Goal: Communication & Community: Answer question/provide support

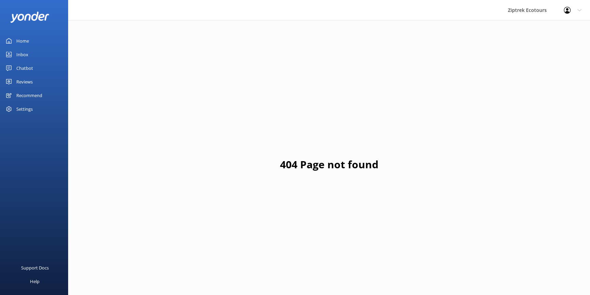
click at [21, 65] on div "Chatbot" at bounding box center [24, 68] width 17 height 14
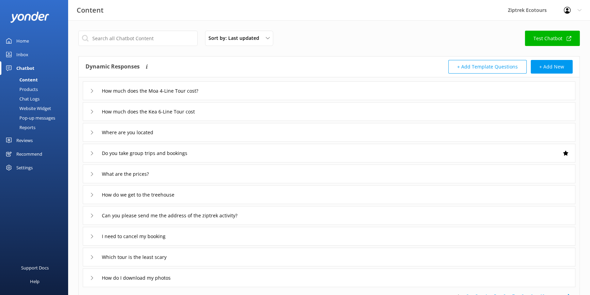
click at [26, 141] on div "Reviews" at bounding box center [24, 140] width 16 height 14
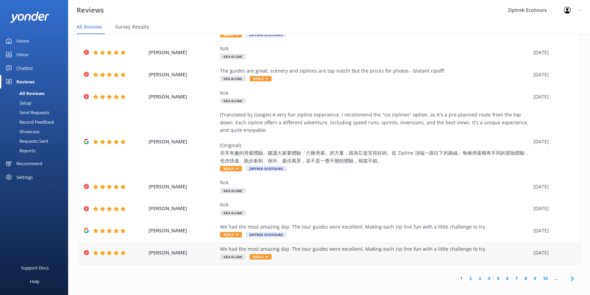
scroll to position [14, 0]
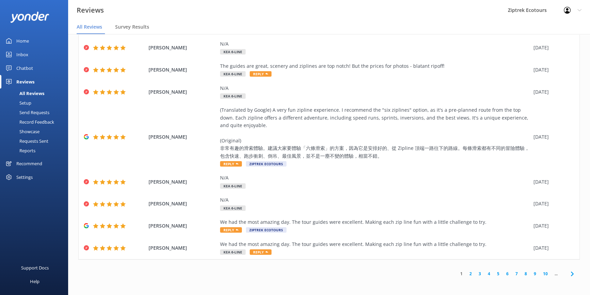
click at [466, 272] on link "2" at bounding box center [470, 273] width 9 height 6
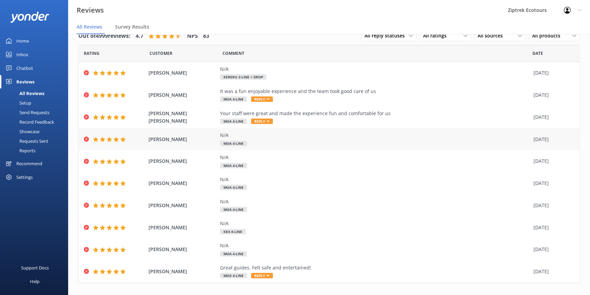
scroll to position [24, 0]
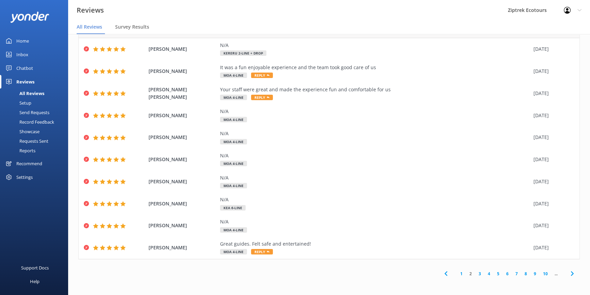
click at [475, 274] on link "3" at bounding box center [479, 273] width 9 height 6
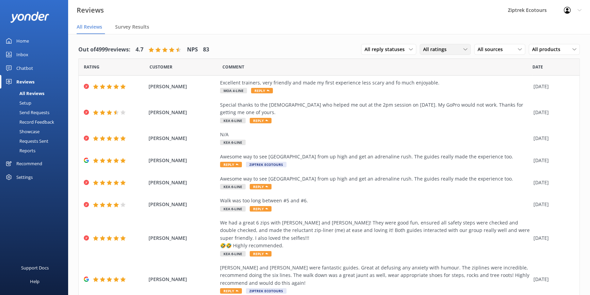
click at [448, 48] on div "All ratings" at bounding box center [445, 49] width 48 height 7
click at [440, 103] on div "Detractors" at bounding box center [444, 104] width 31 height 7
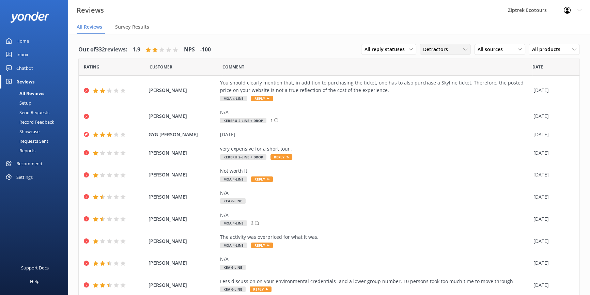
click at [452, 47] on div "Detractors" at bounding box center [445, 49] width 48 height 7
click at [437, 72] on link "Promoters" at bounding box center [450, 77] width 61 height 14
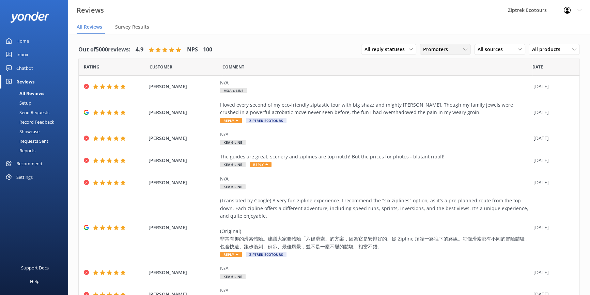
click at [433, 50] on span "Promoters" at bounding box center [437, 49] width 29 height 7
click at [432, 65] on div "All ratings" at bounding box center [433, 63] width 20 height 7
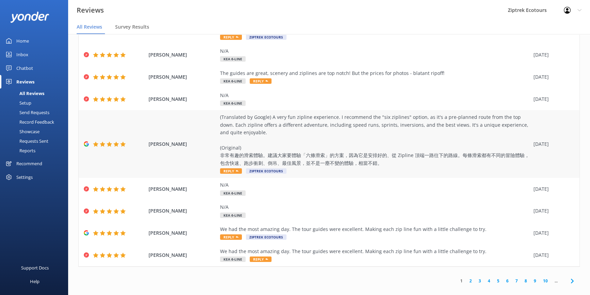
scroll to position [77, 0]
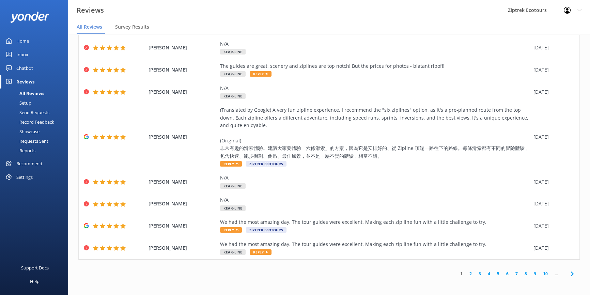
click at [466, 272] on link "2" at bounding box center [470, 273] width 9 height 6
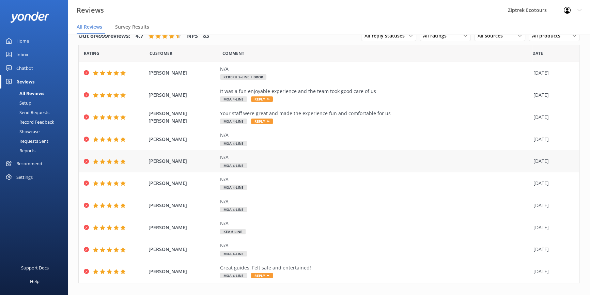
scroll to position [24, 0]
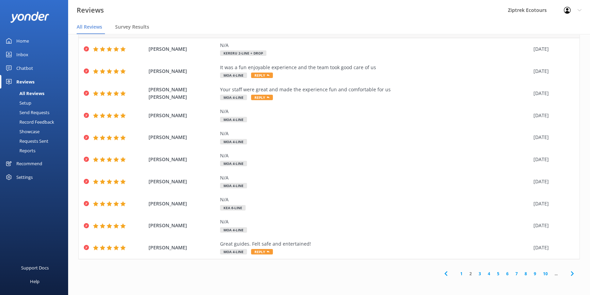
click at [475, 272] on link "3" at bounding box center [479, 273] width 9 height 6
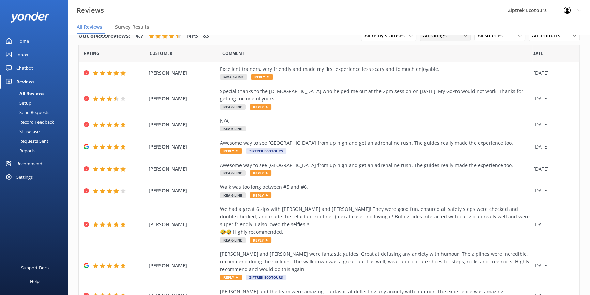
click at [427, 34] on span "All ratings" at bounding box center [437, 35] width 28 height 7
click at [429, 37] on span "All ratings" at bounding box center [437, 35] width 28 height 7
click at [496, 41] on div "All sources All sources Yonder survey Heard by staff BookMe Get Your Guide Trip…" at bounding box center [499, 35] width 51 height 11
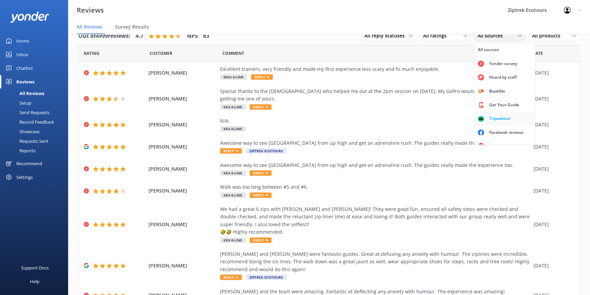
scroll to position [15, 0]
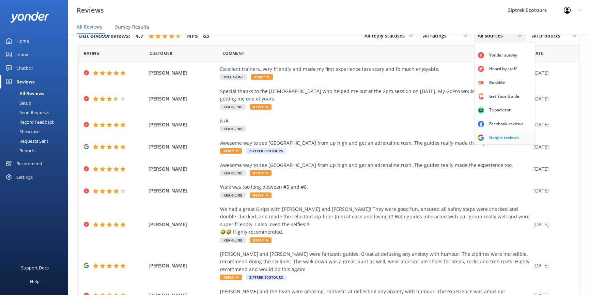
click at [490, 134] on div "Google reviews" at bounding box center [504, 137] width 40 height 7
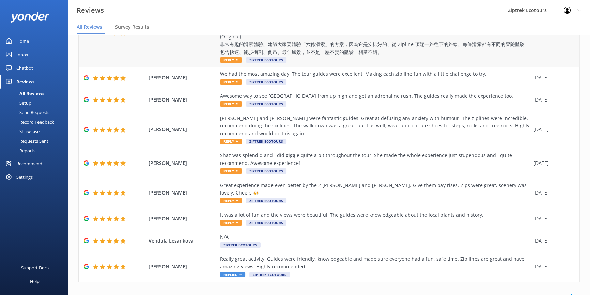
scroll to position [108, 0]
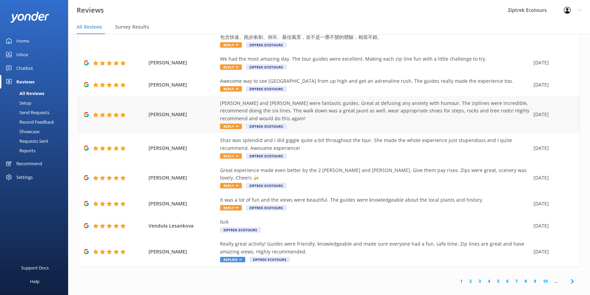
click at [317, 109] on div "[PERSON_NAME] and [PERSON_NAME] were fantastic guides. Great at defusing any an…" at bounding box center [375, 110] width 310 height 23
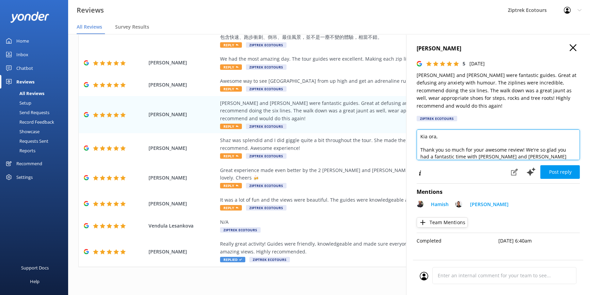
click at [435, 137] on textarea "Kia ora, Thank you so much for your awesome review! We're so glad you had a fan…" at bounding box center [497, 144] width 163 height 31
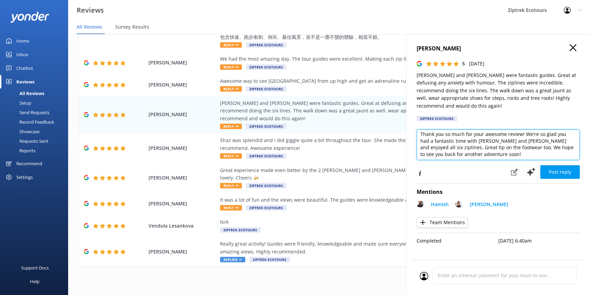
scroll to position [14, 0]
click at [514, 142] on textarea "Kia ora [PERSON_NAME], Thank you so much for your awesome review! We're so glad…" at bounding box center [497, 144] width 163 height 31
click at [524, 142] on textarea "Kia ora [PERSON_NAME], Thank you so much for your awesome review! We're so glad…" at bounding box center [497, 144] width 163 height 31
drag, startPoint x: 524, startPoint y: 142, endPoint x: 506, endPoint y: 151, distance: 20.6
click at [506, 151] on textarea "Kia ora [PERSON_NAME], Thank you so much for your awesome review! We're so glad…" at bounding box center [497, 144] width 163 height 31
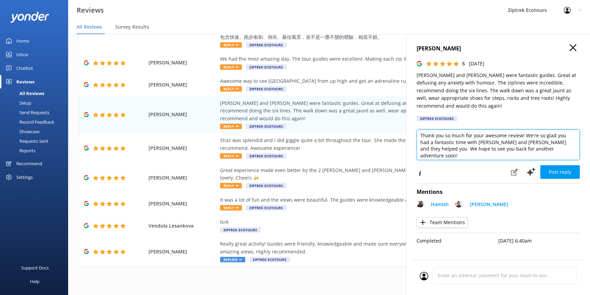
drag, startPoint x: 473, startPoint y: 143, endPoint x: 553, endPoint y: 138, distance: 80.2
click at [553, 138] on textarea "Kia ora [PERSON_NAME], Thank you so much for your awesome review! We're so glad…" at bounding box center [497, 144] width 163 height 31
drag, startPoint x: 503, startPoint y: 142, endPoint x: 548, endPoint y: 143, distance: 45.3
click at [548, 143] on textarea "Kia ora [PERSON_NAME], Thank you so much for your awesome review! We're so glad…" at bounding box center [497, 144] width 163 height 31
drag, startPoint x: 462, startPoint y: 145, endPoint x: 490, endPoint y: 150, distance: 28.0
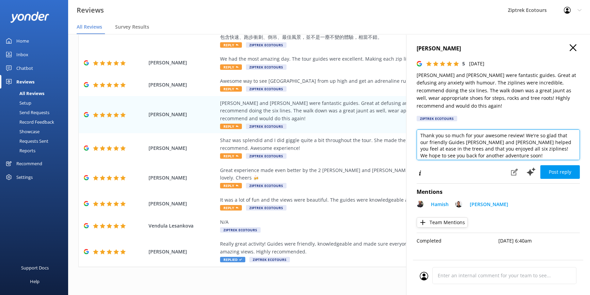
click at [490, 150] on textarea "Kia ora [PERSON_NAME], Thank you so much for your awesome review! We're so glad…" at bounding box center [497, 144] width 163 height 31
drag, startPoint x: 512, startPoint y: 149, endPoint x: 517, endPoint y: 150, distance: 4.5
click at [517, 150] on textarea "Kia ora [PERSON_NAME], Thank you so much for your awesome review! We're so glad…" at bounding box center [497, 144] width 163 height 31
click at [512, 148] on textarea "Kia ora [PERSON_NAME], Thank you so much for your awesome review! We're so glad…" at bounding box center [497, 144] width 163 height 31
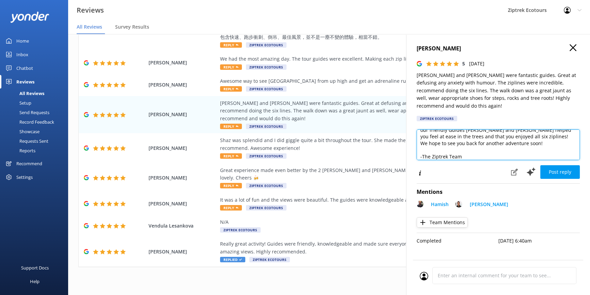
scroll to position [30, 0]
drag, startPoint x: 514, startPoint y: 148, endPoint x: 513, endPoint y: 144, distance: 4.6
click at [513, 144] on textarea "Kia ora [PERSON_NAME], Thank you so much for your awesome review! We're so glad…" at bounding box center [497, 144] width 163 height 31
type textarea "Kia ora [PERSON_NAME], Thank you so much for your awesome review! We're so glad…"
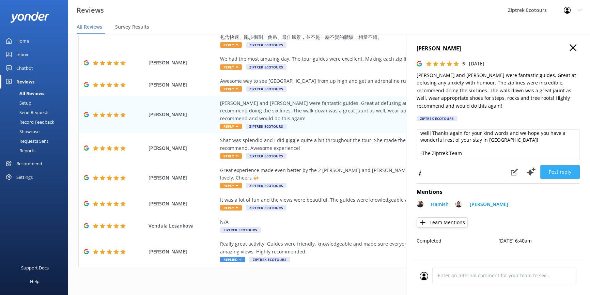
click at [559, 172] on button "Post reply" at bounding box center [560, 172] width 40 height 14
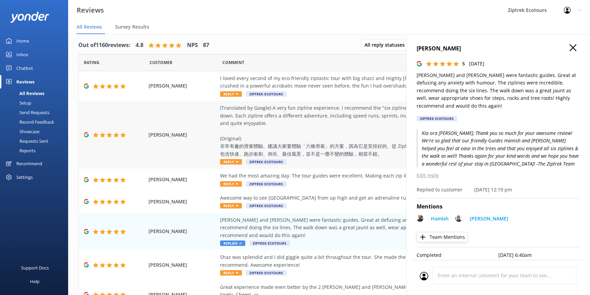
scroll to position [0, 0]
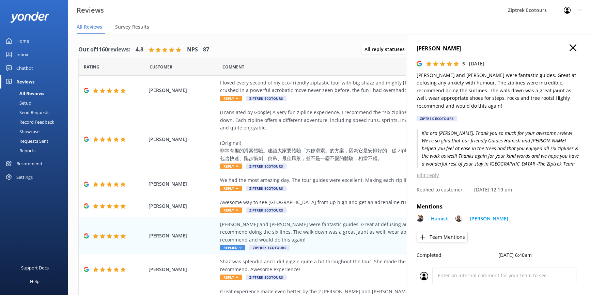
click at [564, 51] on h4 "[PERSON_NAME]" at bounding box center [497, 48] width 163 height 9
click at [569, 49] on use "button" at bounding box center [572, 47] width 7 height 7
